Goal: Check status: Check status

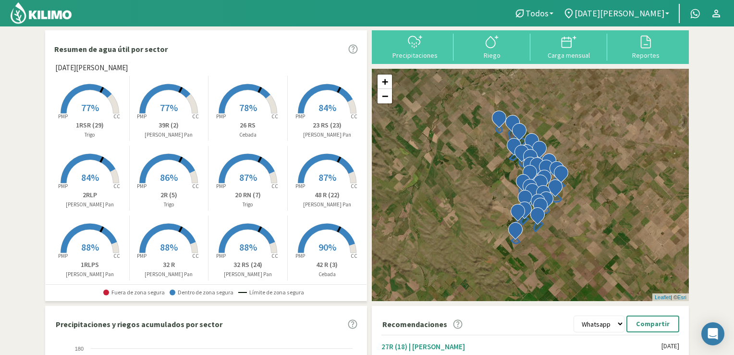
click at [83, 122] on p "1RSR (29)" at bounding box center [89, 125] width 79 height 10
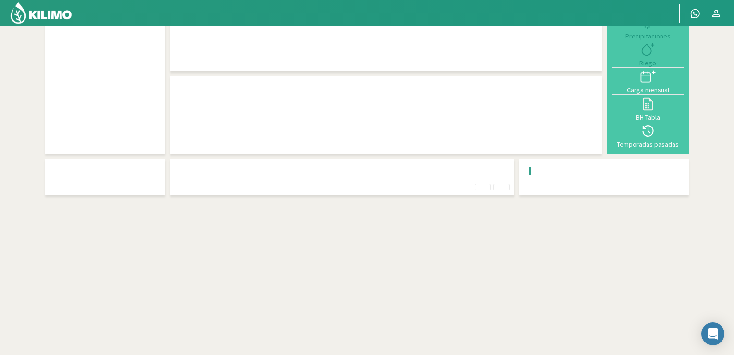
scroll to position [0, 0]
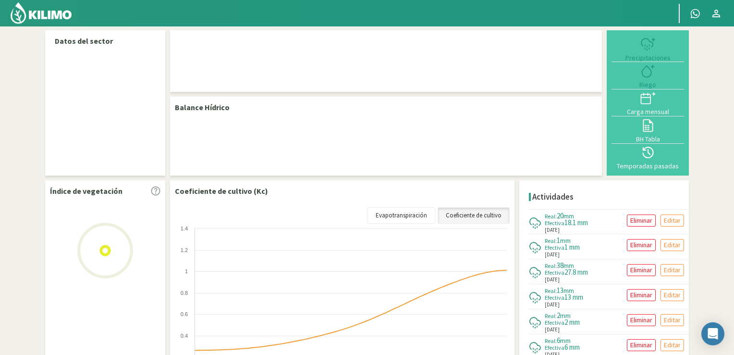
select select "1: Object"
select select "4: Object"
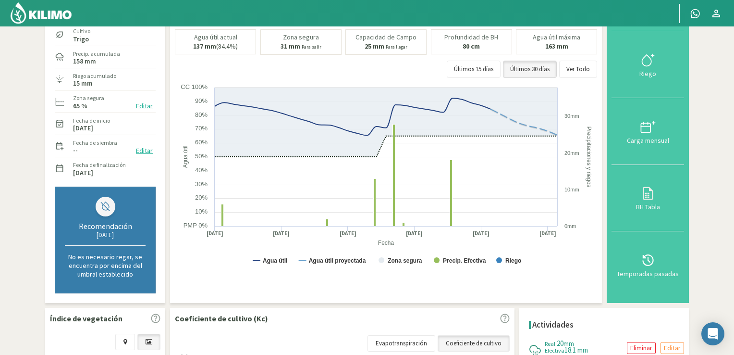
scroll to position [0, 0]
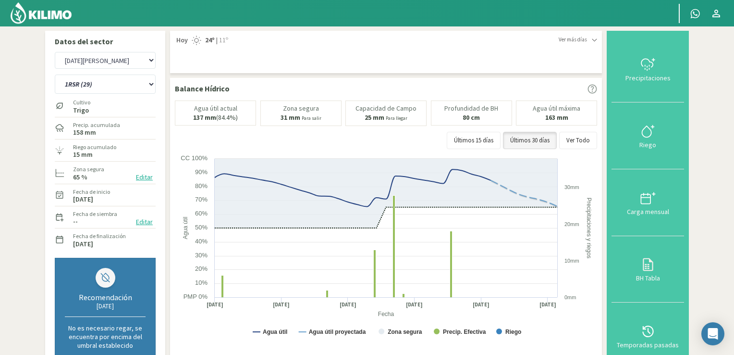
click at [43, 16] on img at bounding box center [41, 12] width 63 height 23
